Goal: Find specific page/section: Find specific page/section

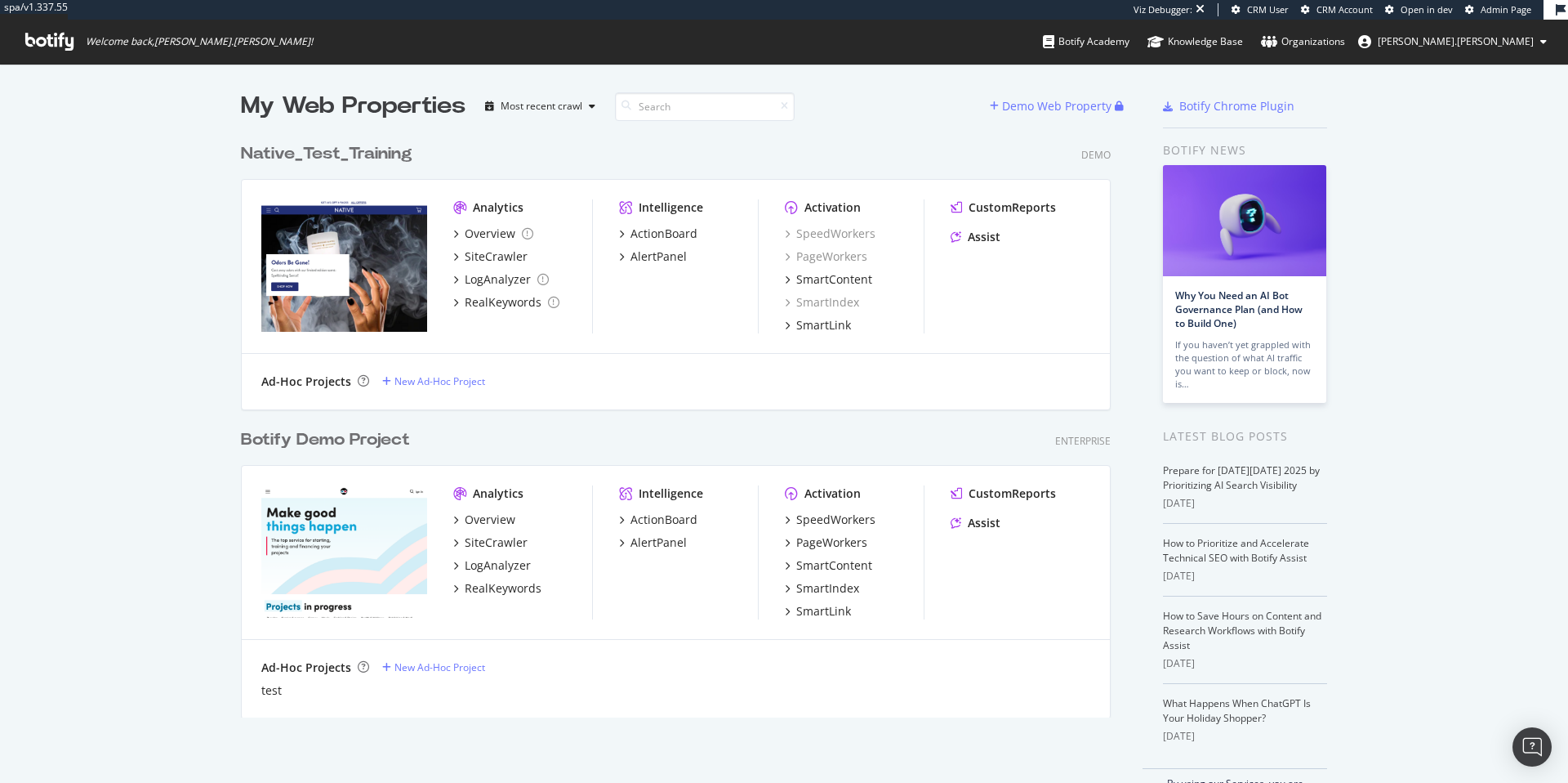
scroll to position [420, 0]
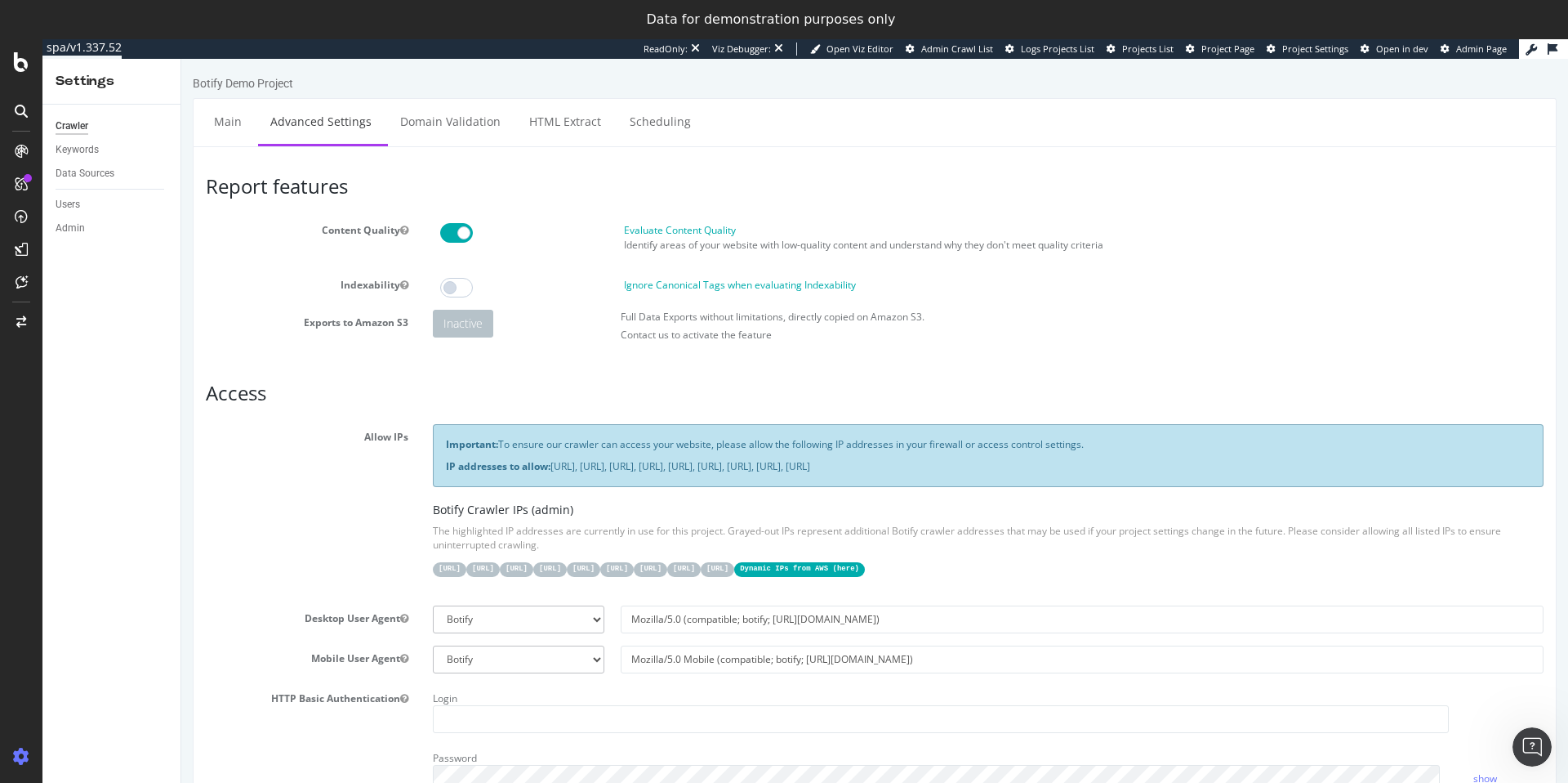
scroll to position [902, 0]
